Goal: Information Seeking & Learning: Learn about a topic

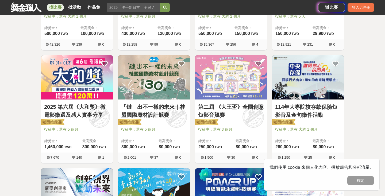
scroll to position [174, 0]
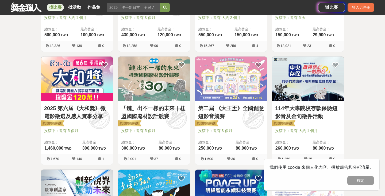
click at [228, 90] on img at bounding box center [231, 79] width 72 height 45
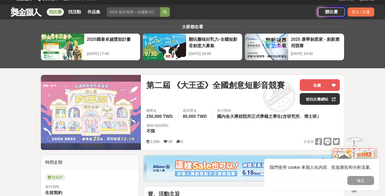
scroll to position [8, 0]
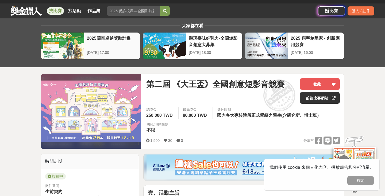
click at [122, 53] on div "2025-09-26 17:00" at bounding box center [112, 53] width 50 height 6
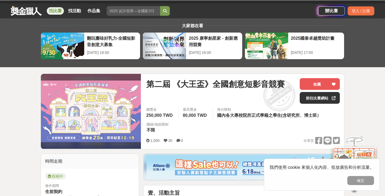
scroll to position [7, 0]
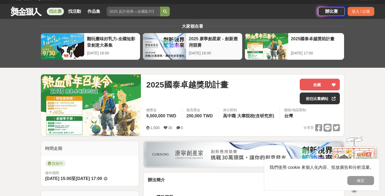
click at [173, 46] on div at bounding box center [164, 46] width 43 height 27
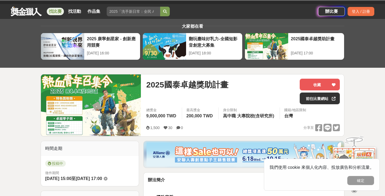
scroll to position [7, 0]
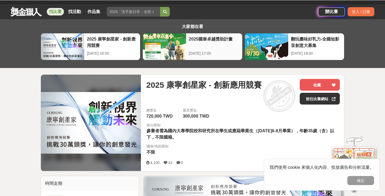
click at [158, 52] on div "2025 康寧創星家 - 創新應用競賽 2025-10-17 16:00 2025國泰卓越獎助計畫 2025-09-26 17:00 翻玩臺味好乳力-全國短影…" at bounding box center [193, 47] width 306 height 29
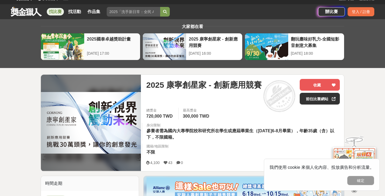
click at [99, 51] on div "2025-09-26 17:00" at bounding box center [112, 54] width 50 height 6
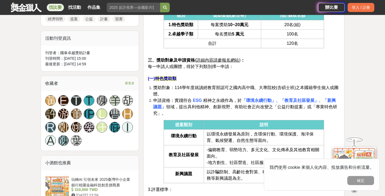
scroll to position [288, 0]
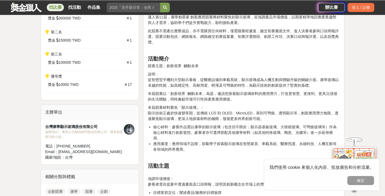
scroll to position [86, 0]
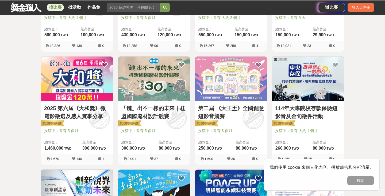
scroll to position [174, 0]
click at [226, 83] on img at bounding box center [231, 79] width 72 height 45
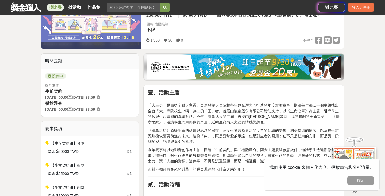
scroll to position [110, 0]
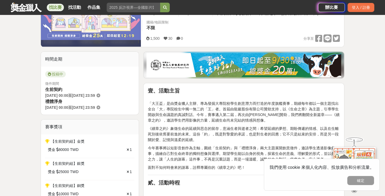
click at [355, 180] on button "確定" at bounding box center [360, 180] width 27 height 9
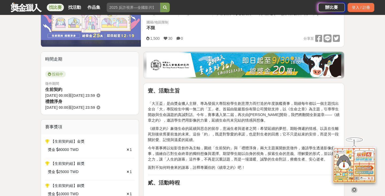
click at [353, 190] on icon at bounding box center [354, 190] width 6 height 6
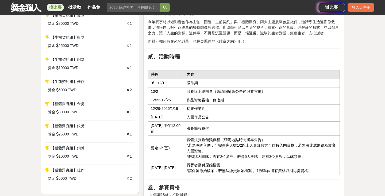
scroll to position [237, 0]
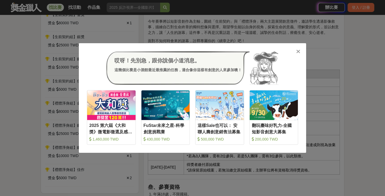
click at [298, 53] on icon at bounding box center [298, 51] width 4 height 5
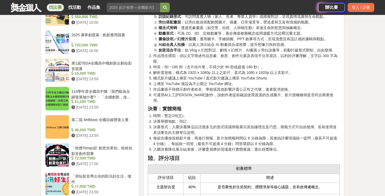
scroll to position [715, 0]
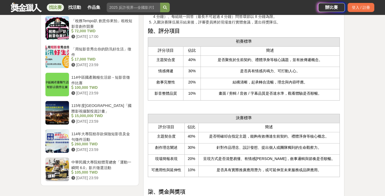
scroll to position [842, 0]
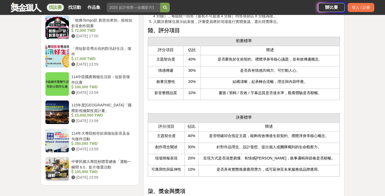
click at [181, 145] on td "創作理念闡述" at bounding box center [166, 148] width 37 height 11
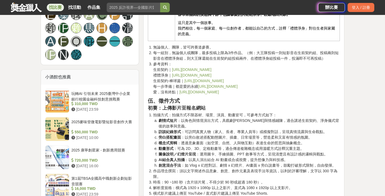
scroll to position [596, 0]
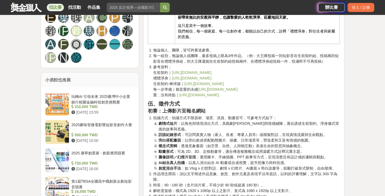
click at [194, 73] on link "https://www.lyls.com.tw/Contract" at bounding box center [192, 73] width 40 height 4
click at [175, 80] on link "https://www.lyls.com.tw/funeral" at bounding box center [192, 78] width 40 height 4
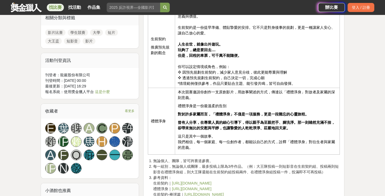
scroll to position [490, 0]
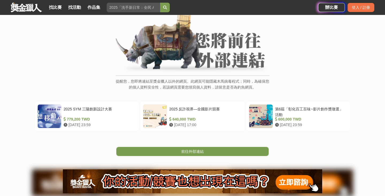
scroll to position [42, 0]
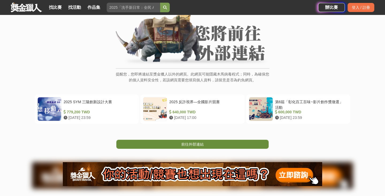
click at [186, 148] on link "前往外部連結" at bounding box center [192, 144] width 152 height 9
